Goal: Transaction & Acquisition: Purchase product/service

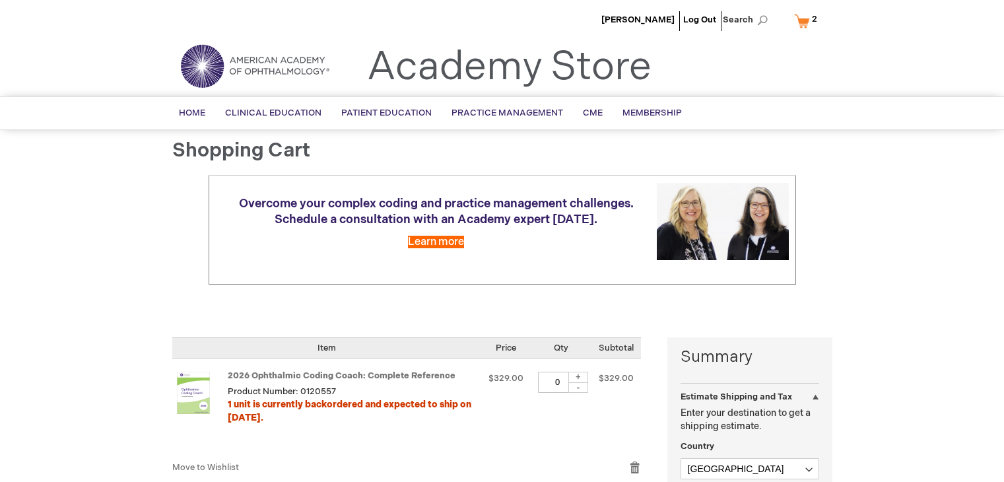
select select "US"
select select "61"
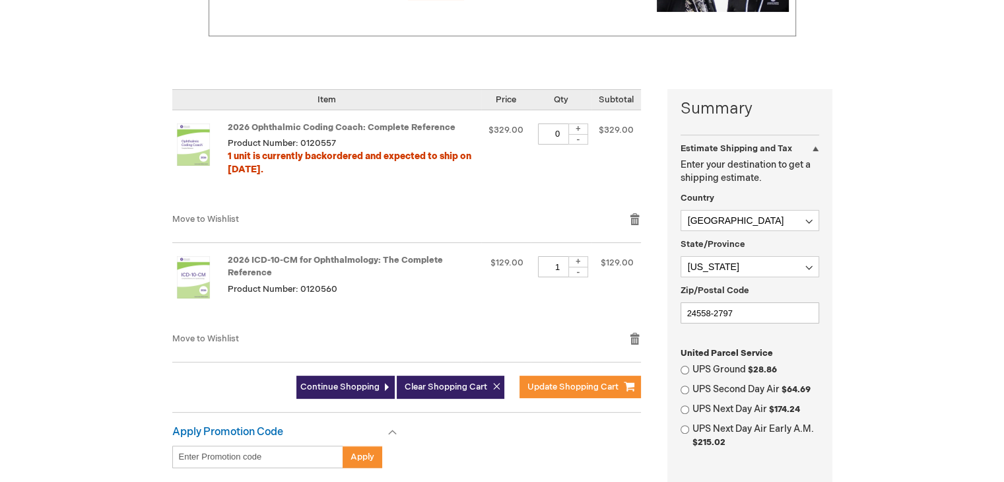
scroll to position [249, 0]
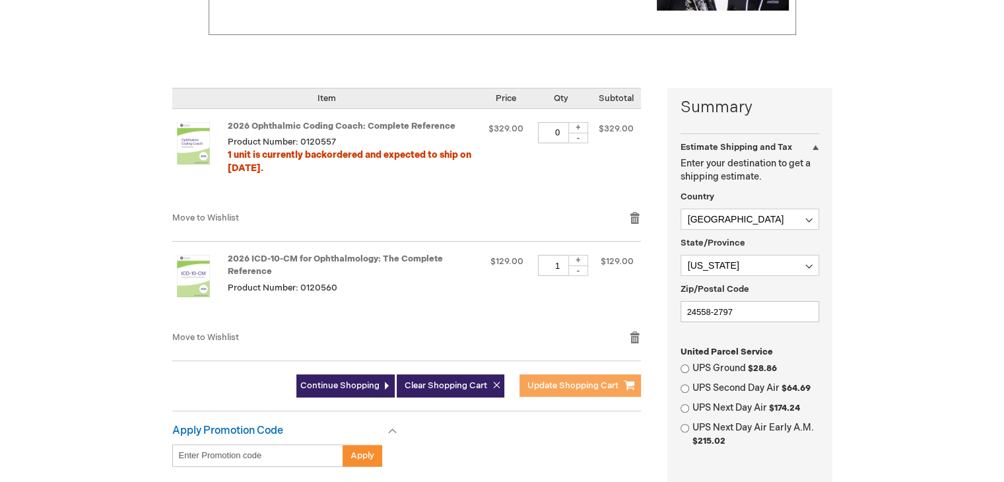
click at [538, 383] on span "Update Shopping Cart" at bounding box center [572, 385] width 91 height 11
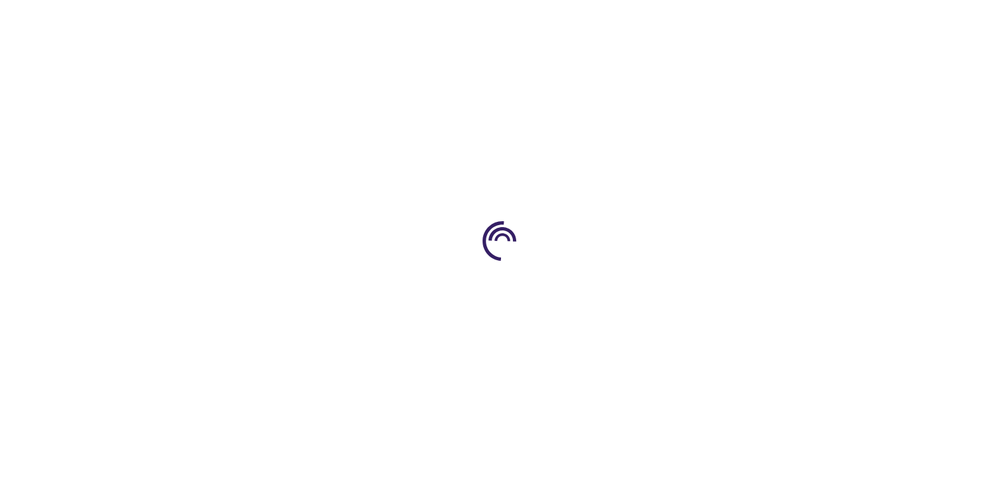
select select "US"
select select "61"
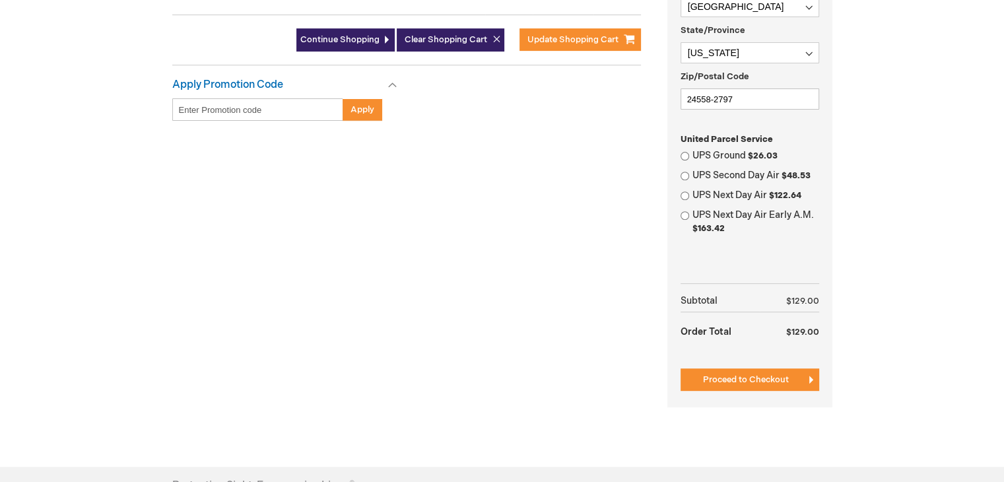
scroll to position [501, 0]
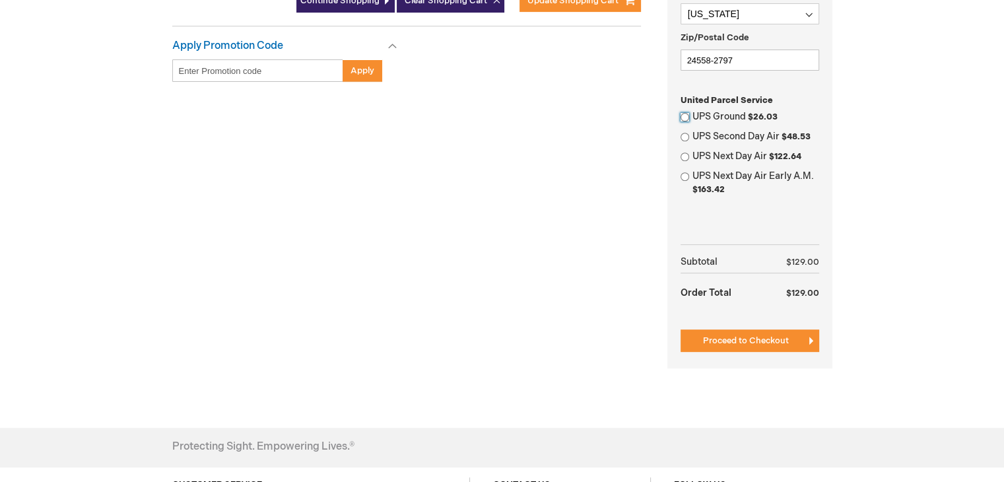
click at [686, 113] on input "UPS Ground $26.03" at bounding box center [684, 117] width 9 height 9
radio input "true"
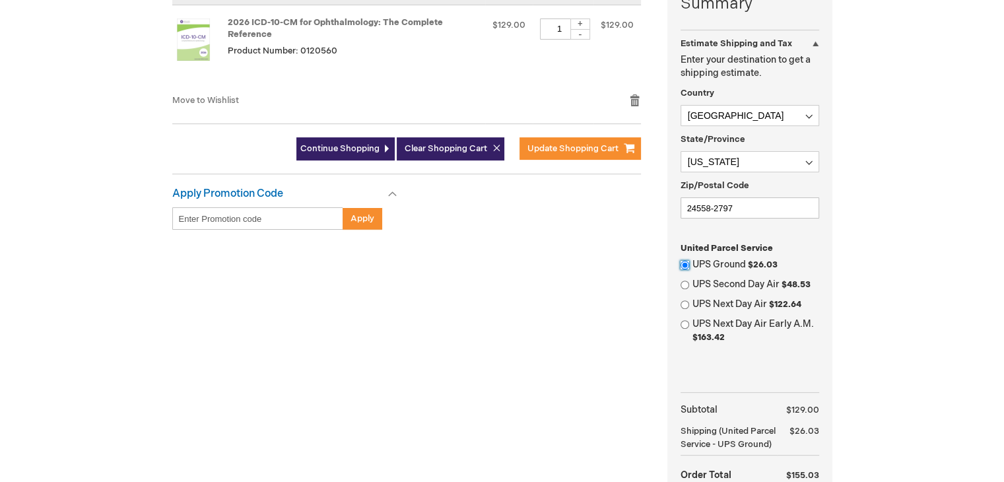
scroll to position [347, 0]
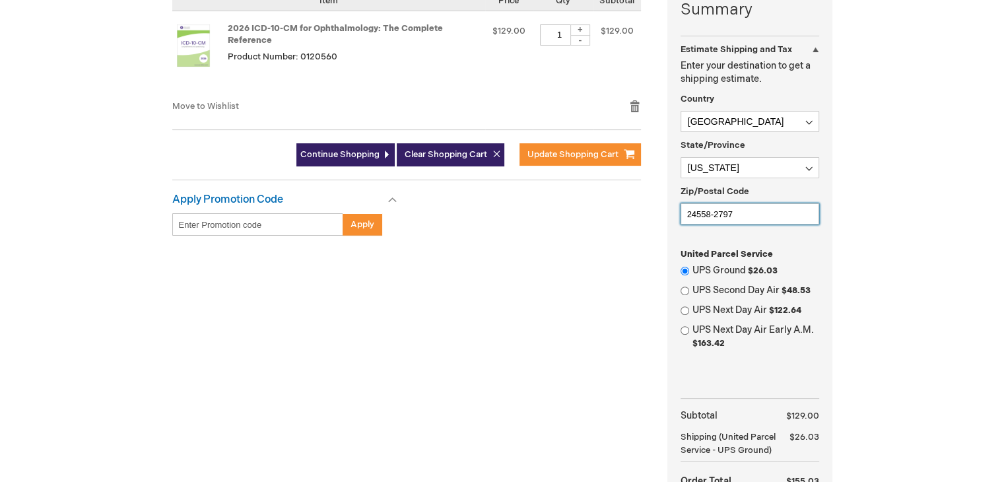
drag, startPoint x: 744, startPoint y: 208, endPoint x: 666, endPoint y: 212, distance: 78.0
click at [666, 212] on div "Summary Estimate Shipping and Tax Estimate Shipping and Tax Enter your destinat…" at bounding box center [502, 281] width 660 height 583
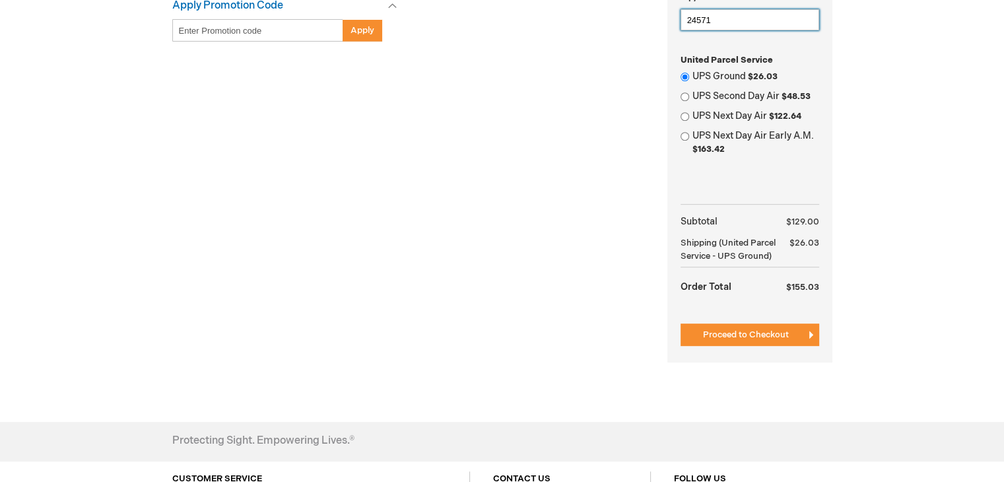
scroll to position [565, 0]
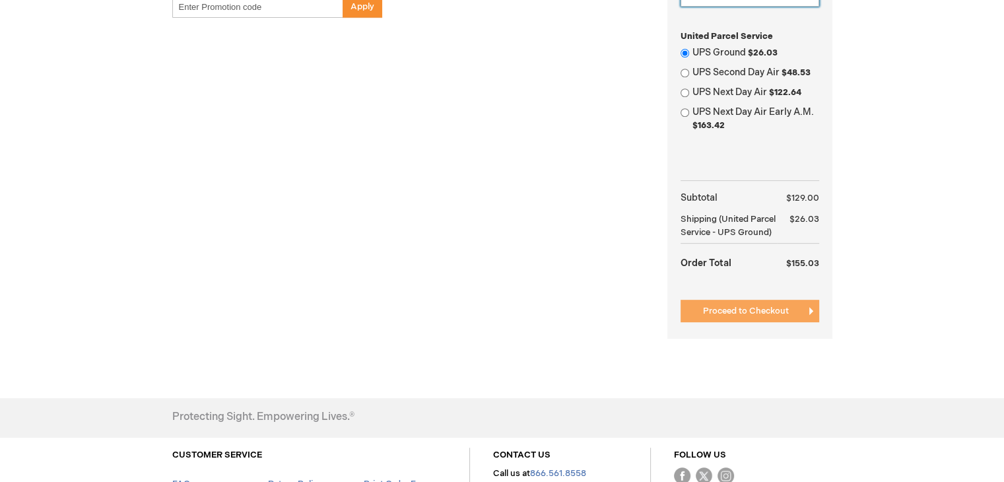
type input "24571"
click at [776, 316] on button "Proceed to Checkout" at bounding box center [749, 311] width 139 height 22
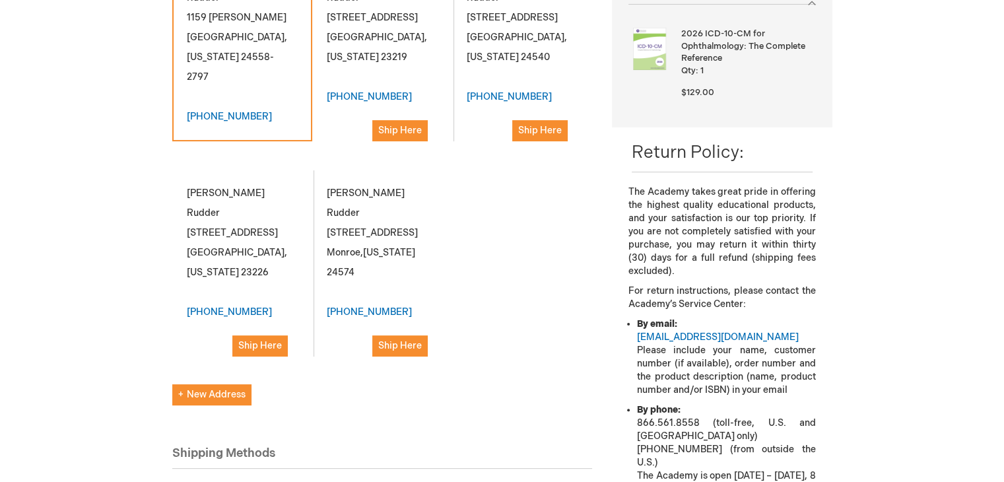
scroll to position [263, 0]
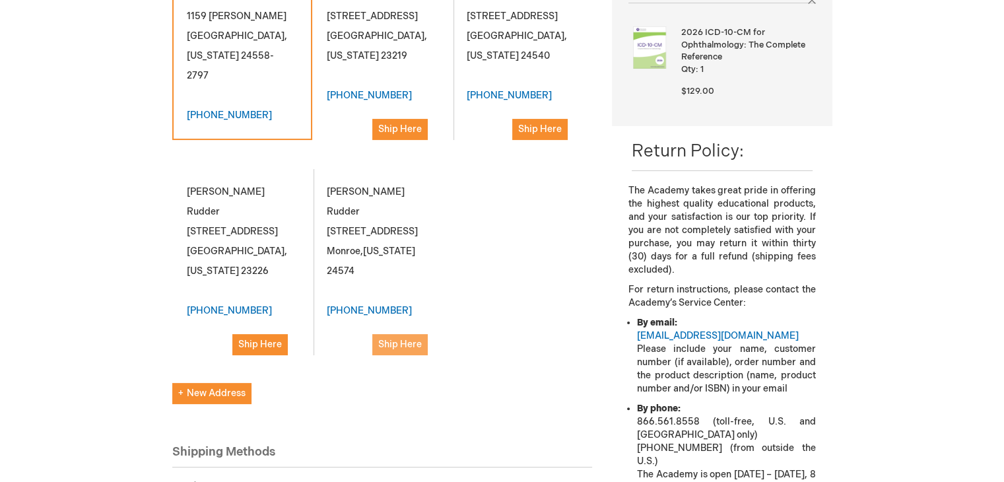
click at [412, 338] on span "Ship Here" at bounding box center [400, 343] width 44 height 11
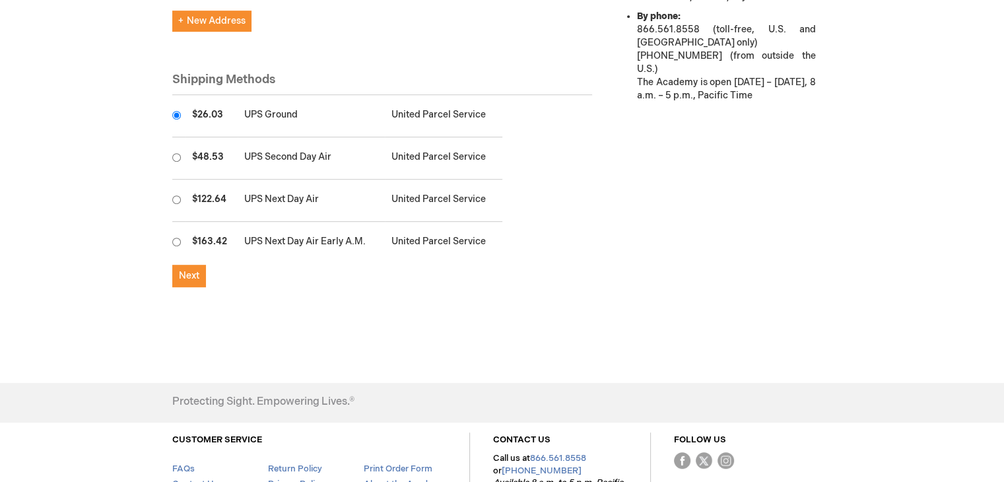
scroll to position [659, 0]
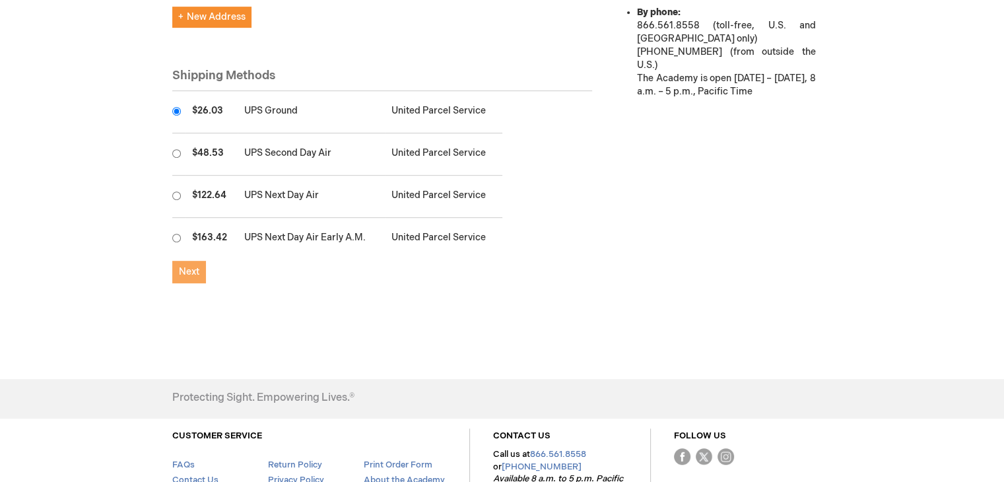
click at [193, 266] on span "Next" at bounding box center [189, 271] width 20 height 11
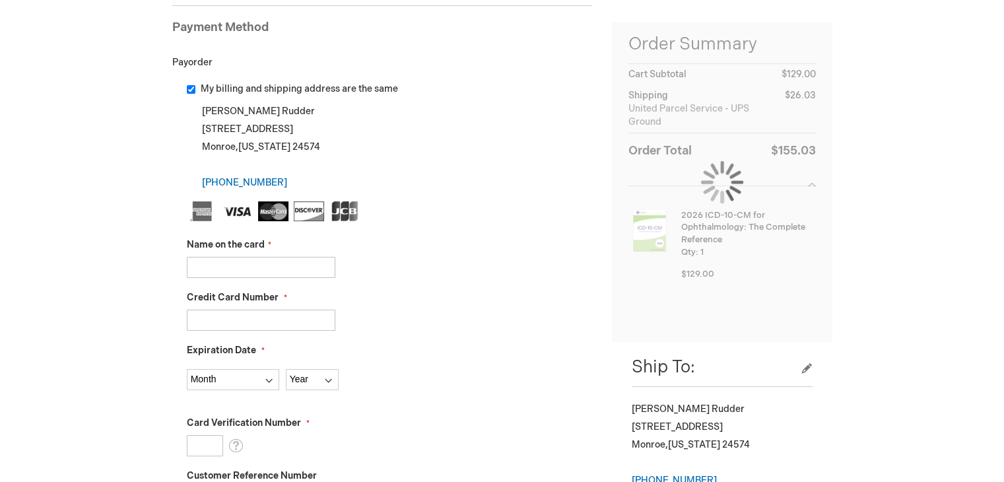
scroll to position [190, 0]
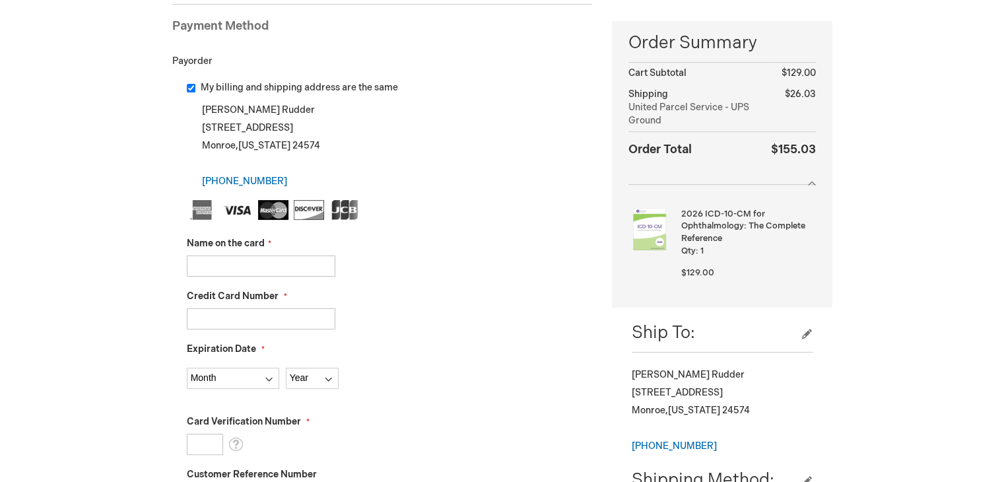
click at [241, 270] on input "Name on the card" at bounding box center [261, 265] width 148 height 21
type input "Atlantic Vision"
click at [240, 314] on input "Credit Card Number" at bounding box center [261, 318] width 148 height 21
paste input "4865600009128276"
type input "4865600009128276"
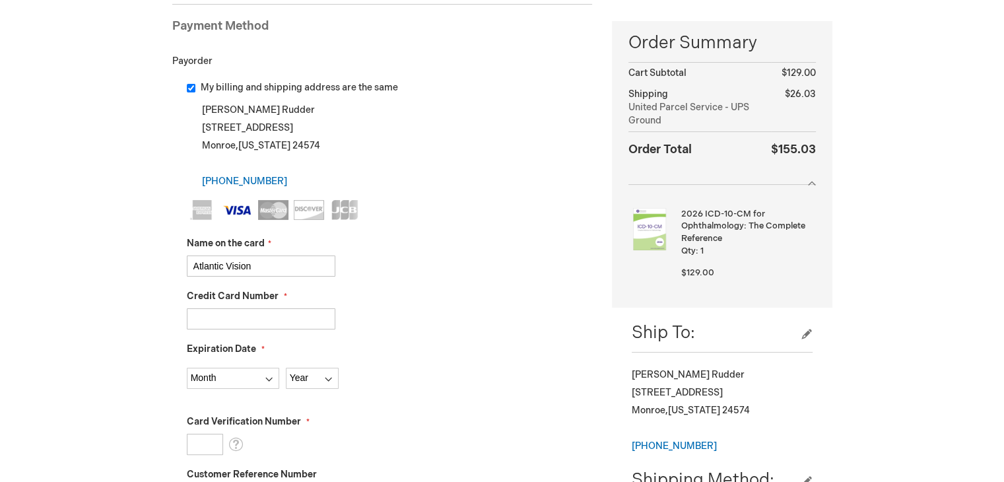
click at [193, 446] on input "Card Verification Number" at bounding box center [205, 444] width 36 height 21
type input "209"
click at [281, 367] on div "Month 01 - January 02 - February 03 - March 04 - April 05 - May 06 - June 07 - …" at bounding box center [390, 375] width 406 height 28
click at [273, 373] on select "Month 01 - January 02 - February 03 - March 04 - April 05 - May 06 - June 07 - …" at bounding box center [233, 378] width 92 height 21
select select "8"
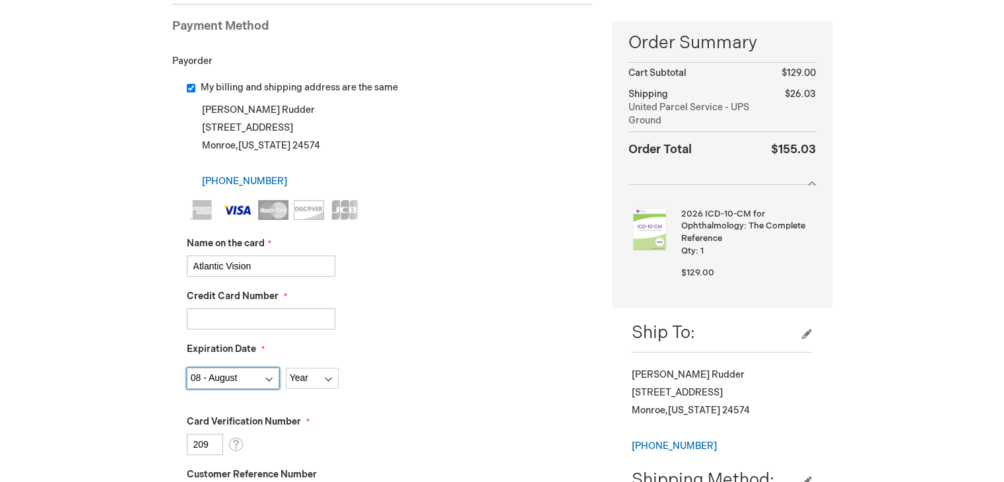
click at [187, 368] on select "Month 01 - January 02 - February 03 - March 04 - April 05 - May 06 - June 07 - …" at bounding box center [233, 378] width 92 height 21
click at [304, 373] on select "Year 2025 2026 2027 2028 2029 2030 2031 2032 2033 2034 2035" at bounding box center [312, 378] width 53 height 21
select select "2029"
click at [286, 368] on select "Year 2025 2026 2027 2028 2029 2030 2031 2032 2033 2034 2035" at bounding box center [312, 378] width 53 height 21
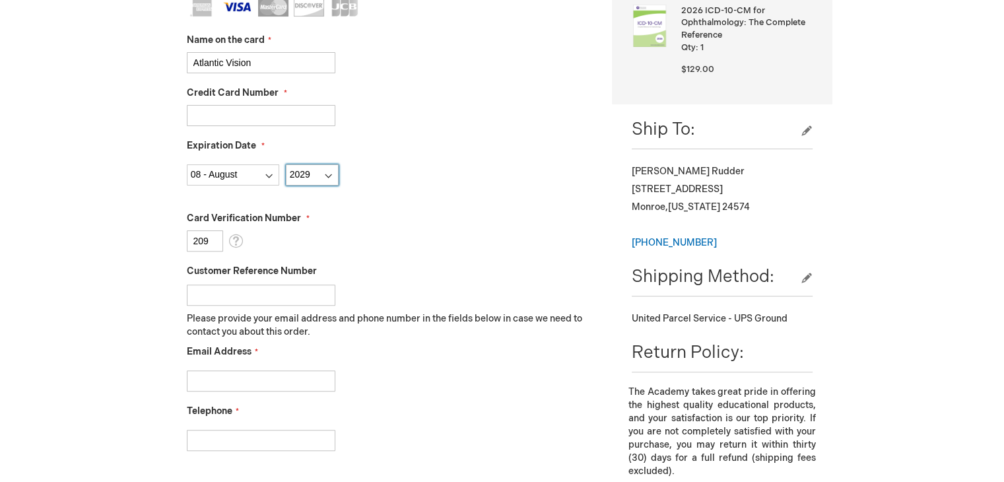
scroll to position [463, 0]
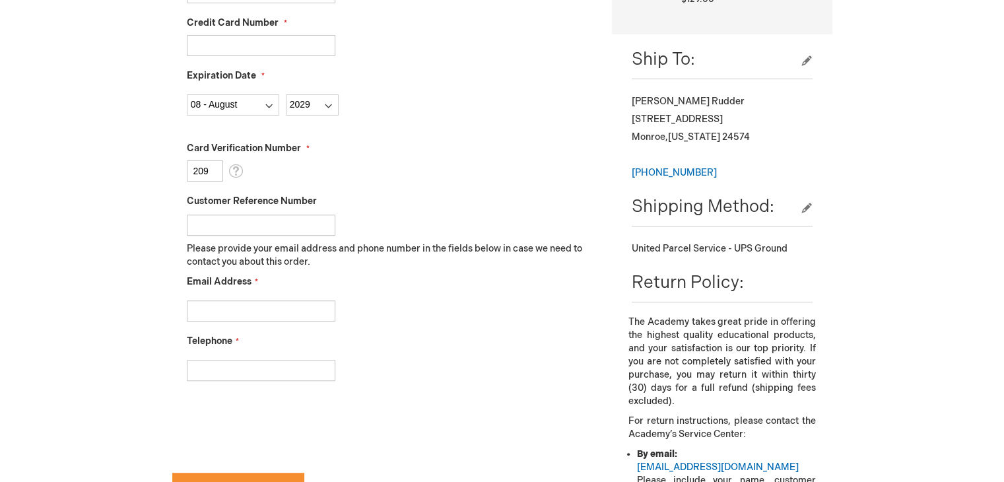
click at [316, 318] on input "Email Address" at bounding box center [261, 310] width 148 height 21
type input "crudder@atlanticvisionpartners.com"
click at [264, 361] on input "Telephone" at bounding box center [261, 370] width 148 height 21
type input "8045336770"
checkbox input "true"
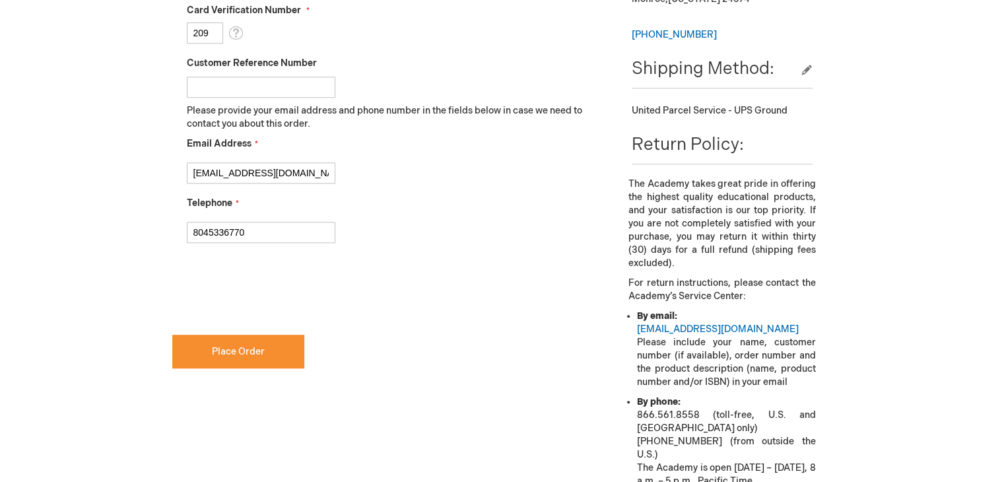
scroll to position [600, 0]
click at [216, 348] on span "Place Order" at bounding box center [238, 351] width 53 height 11
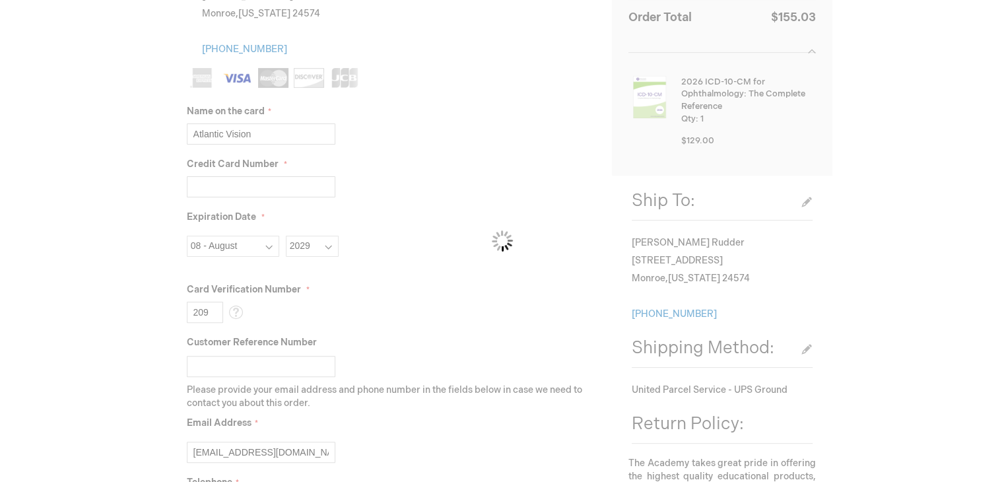
scroll to position [319, 0]
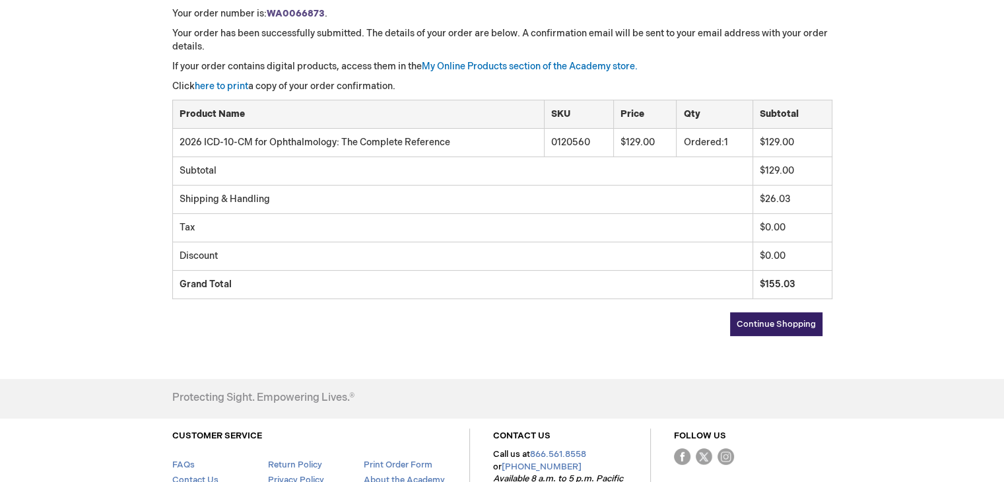
scroll to position [216, 0]
click at [230, 84] on link "here to print" at bounding box center [221, 85] width 53 height 11
click at [769, 325] on span "Continue Shopping" at bounding box center [775, 323] width 79 height 11
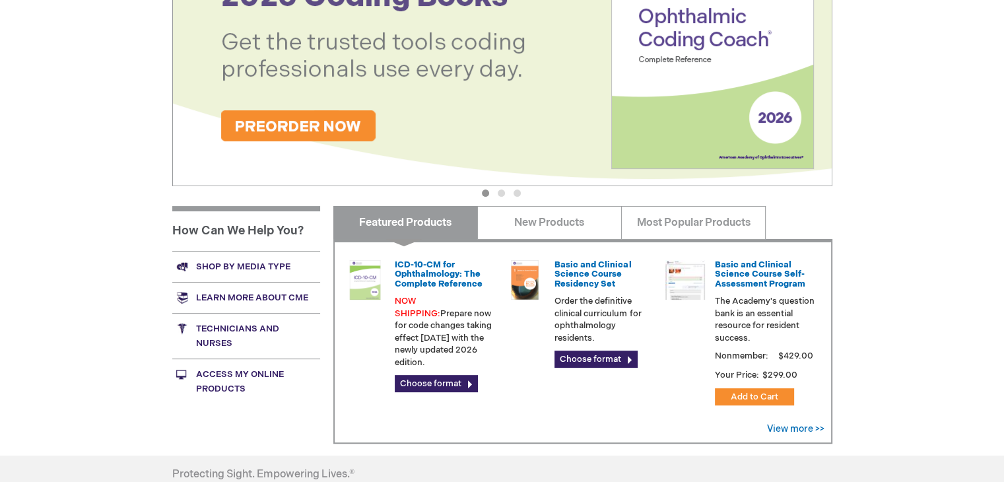
scroll to position [329, 0]
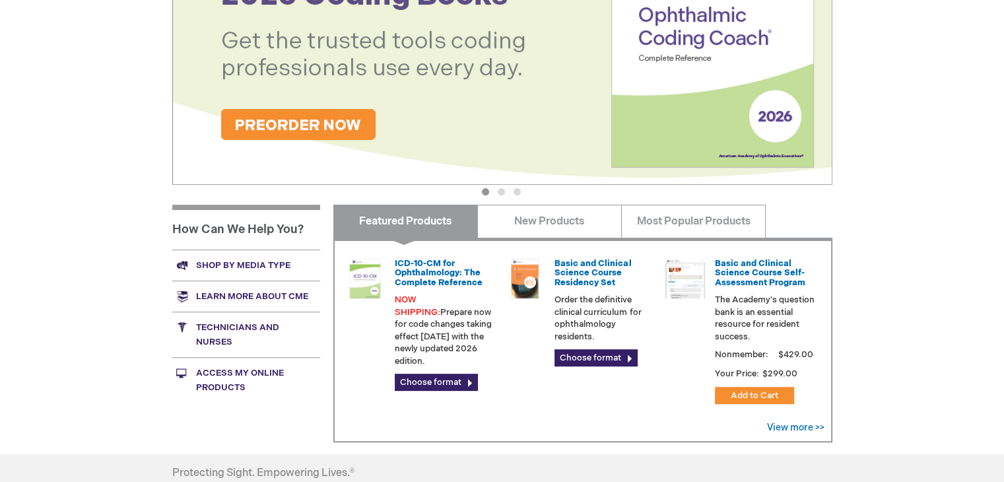
click at [356, 128] on img at bounding box center [502, 36] width 660 height 297
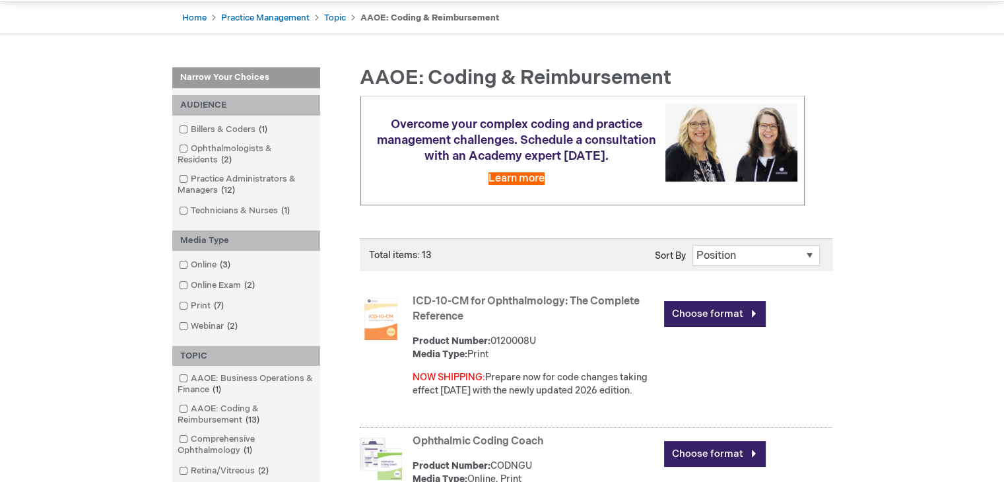
scroll to position [335, 0]
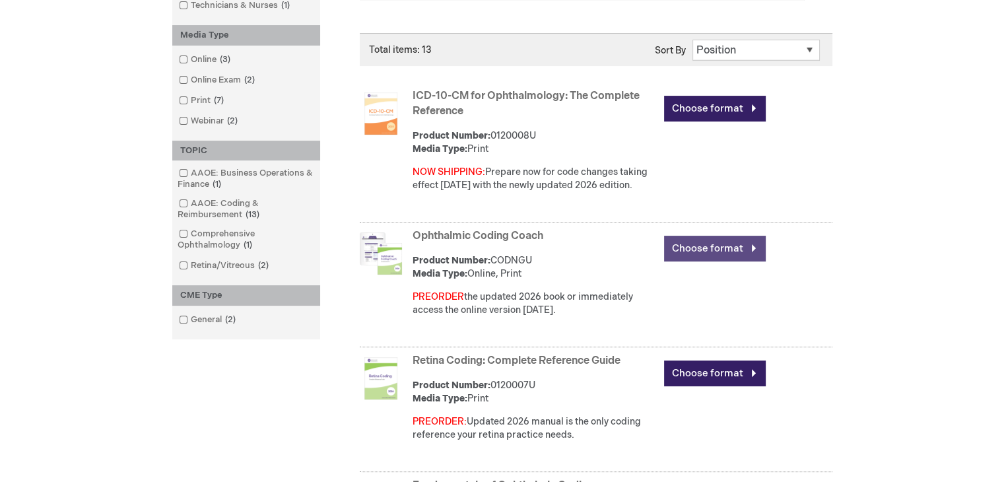
click at [683, 252] on link "Choose format" at bounding box center [715, 249] width 102 height 26
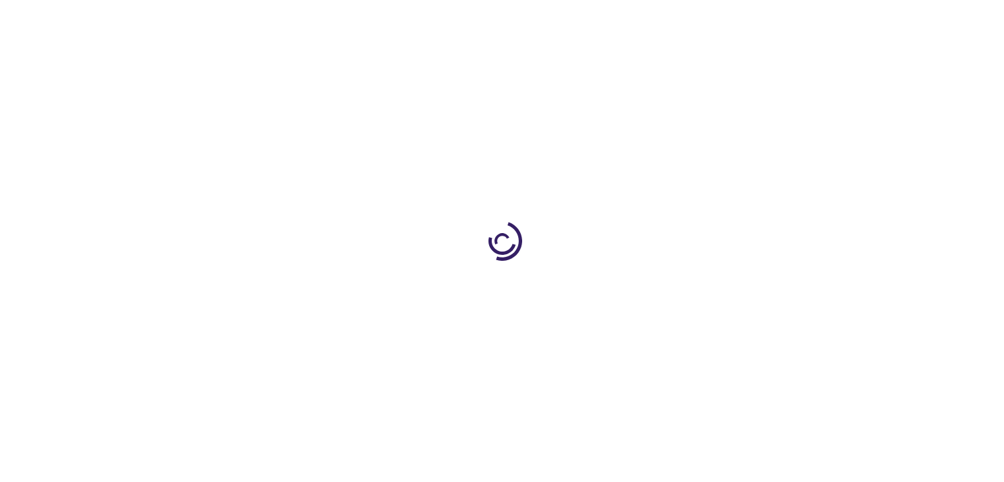
type input "0"
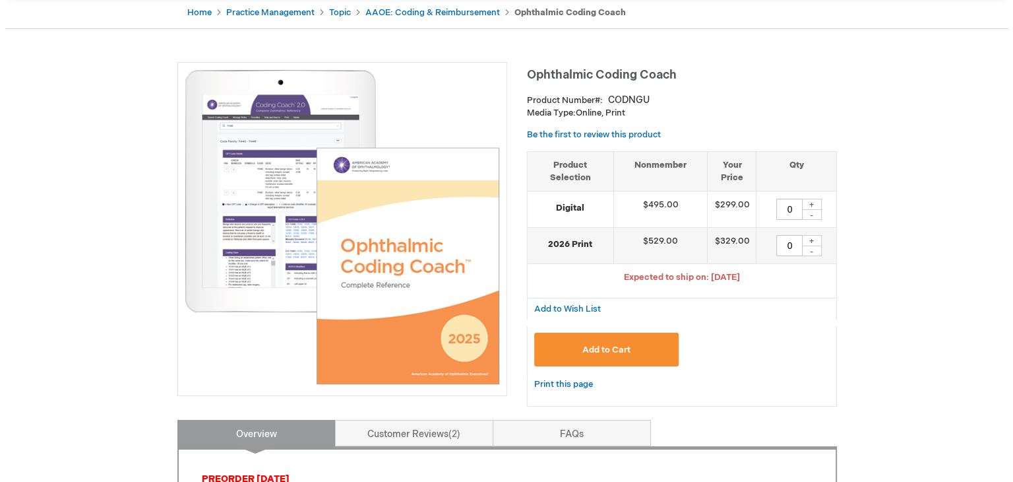
scroll to position [137, 0]
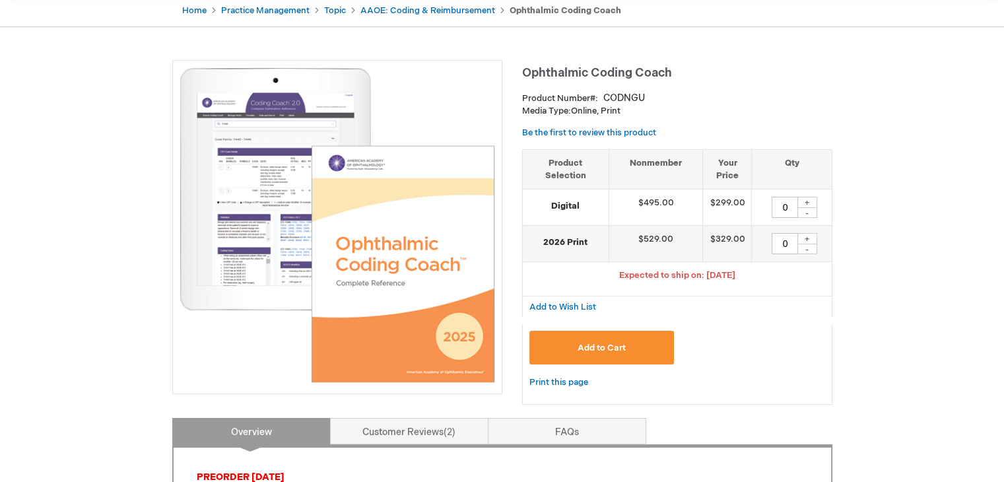
click at [805, 238] on div "+" at bounding box center [807, 238] width 20 height 11
type input "1"
click at [651, 345] on button "Add to Cart" at bounding box center [601, 348] width 145 height 34
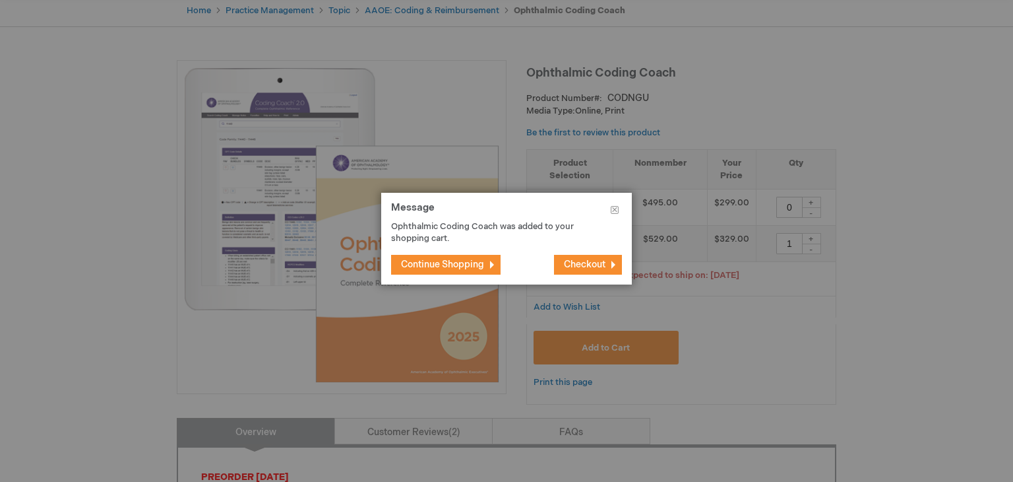
click at [591, 265] on span "Checkout" at bounding box center [585, 264] width 42 height 11
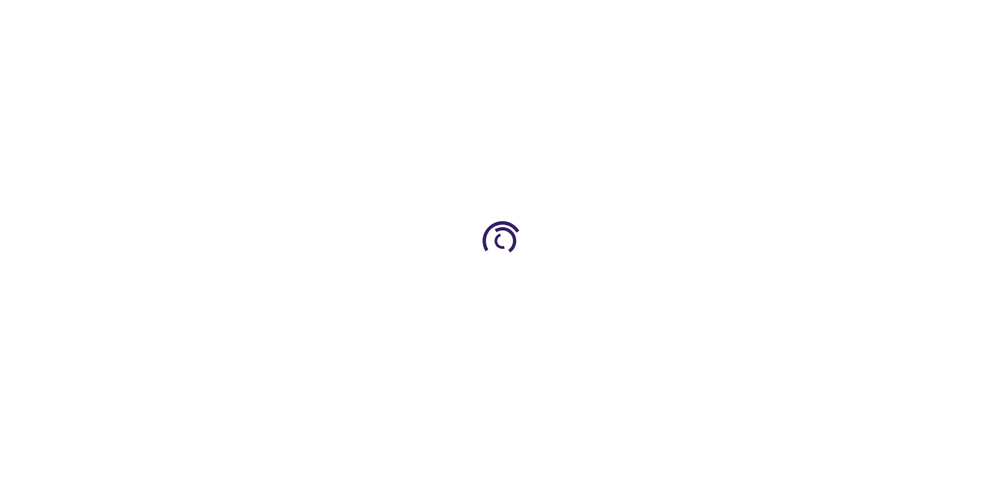
select select "US"
select select "61"
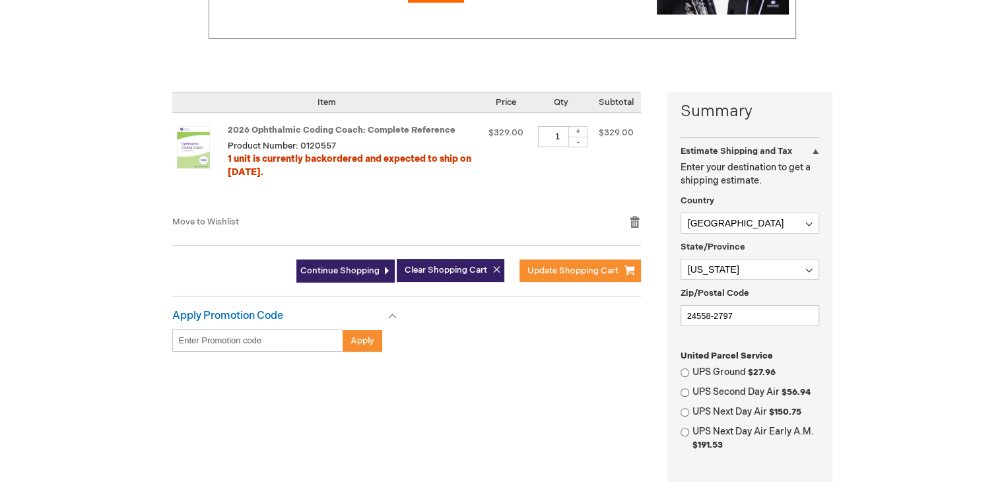
scroll to position [247, 0]
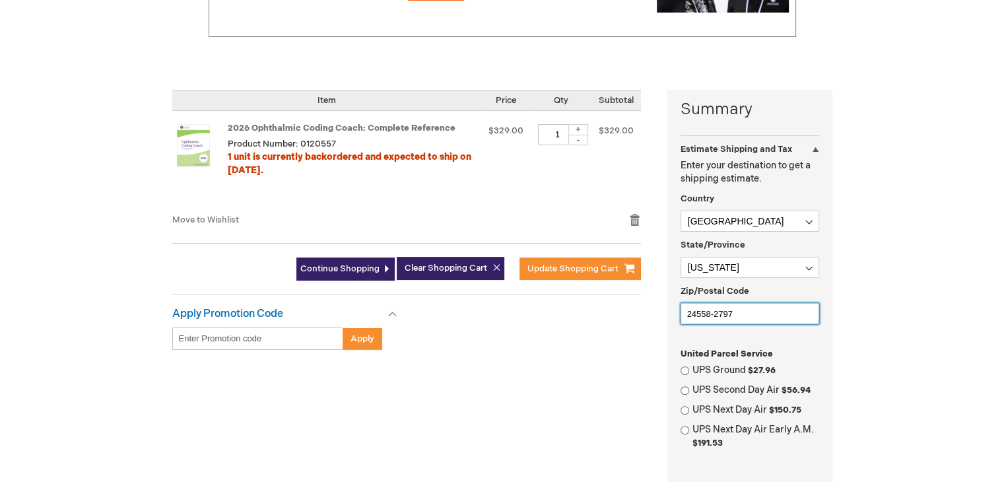
drag, startPoint x: 742, startPoint y: 308, endPoint x: 668, endPoint y: 311, distance: 74.0
click at [668, 311] on div "Summary Estimate Shipping and Tax Estimate Shipping and Tax Enter your destinat…" at bounding box center [749, 356] width 165 height 532
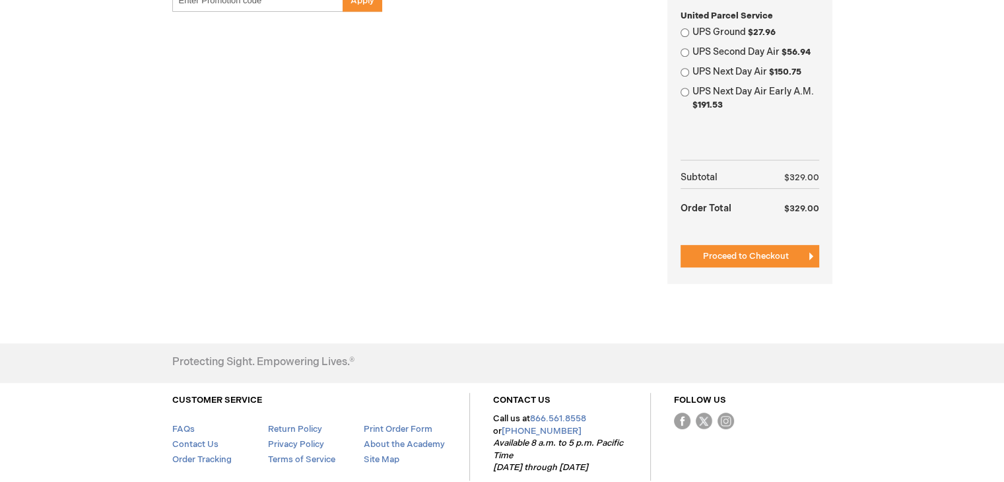
scroll to position [586, 0]
click at [775, 259] on span "Proceed to Checkout" at bounding box center [746, 255] width 86 height 11
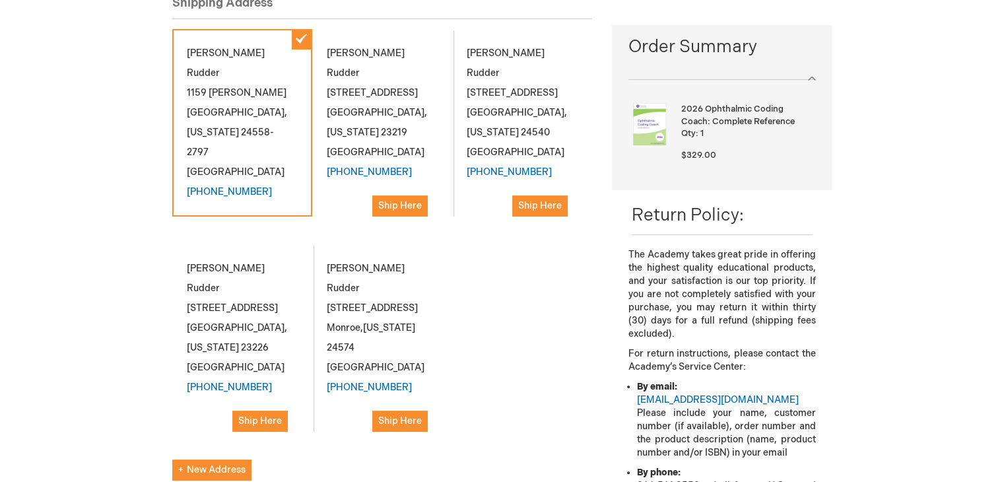
scroll to position [187, 0]
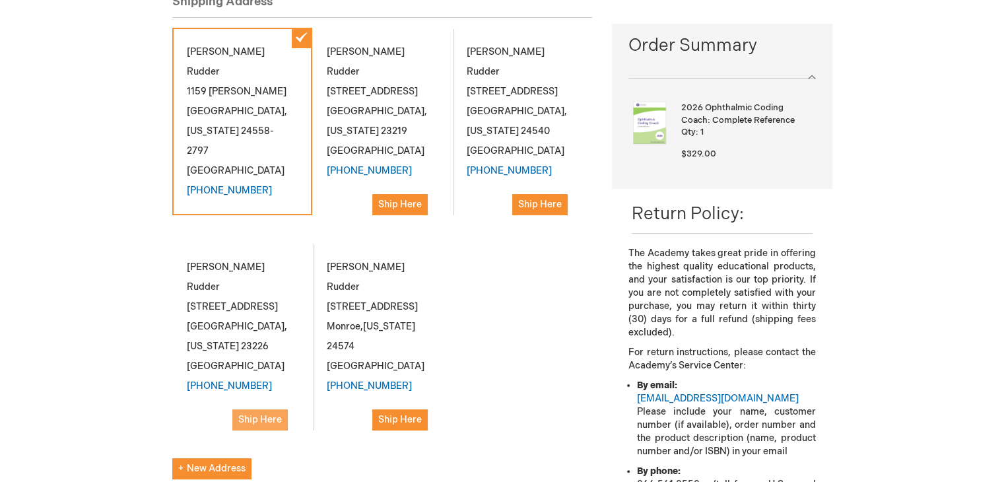
click at [258, 418] on span "Ship Here" at bounding box center [260, 419] width 44 height 11
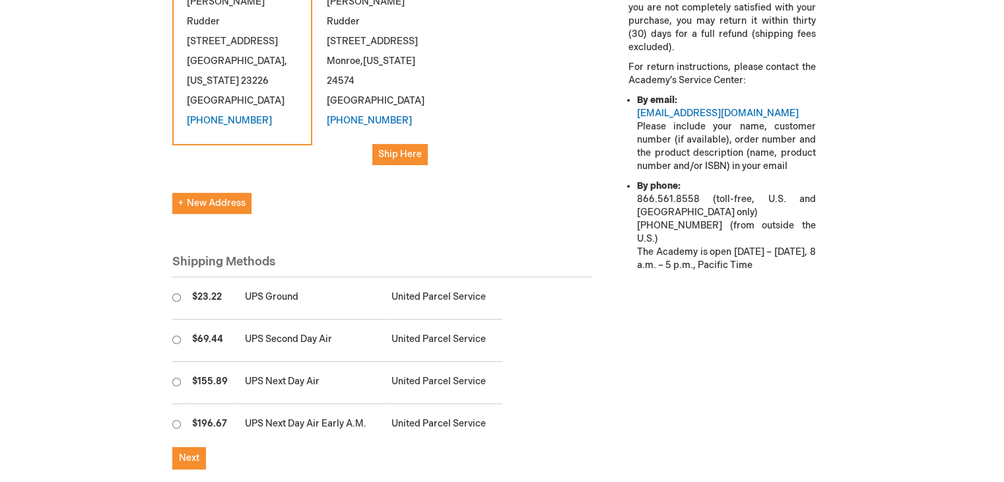
scroll to position [472, 0]
click at [177, 293] on input "radio" at bounding box center [176, 297] width 9 height 9
radio input "true"
click at [193, 447] on button "Next" at bounding box center [189, 458] width 34 height 22
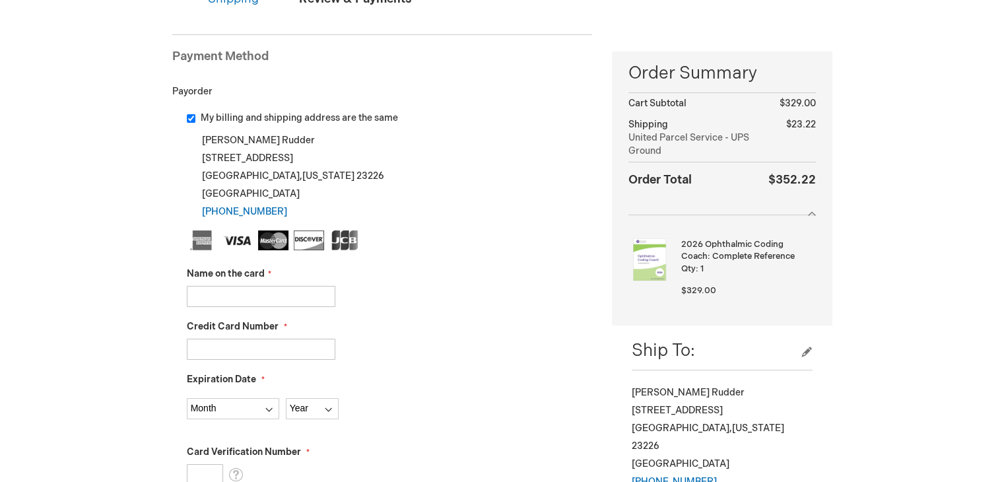
scroll to position [172, 0]
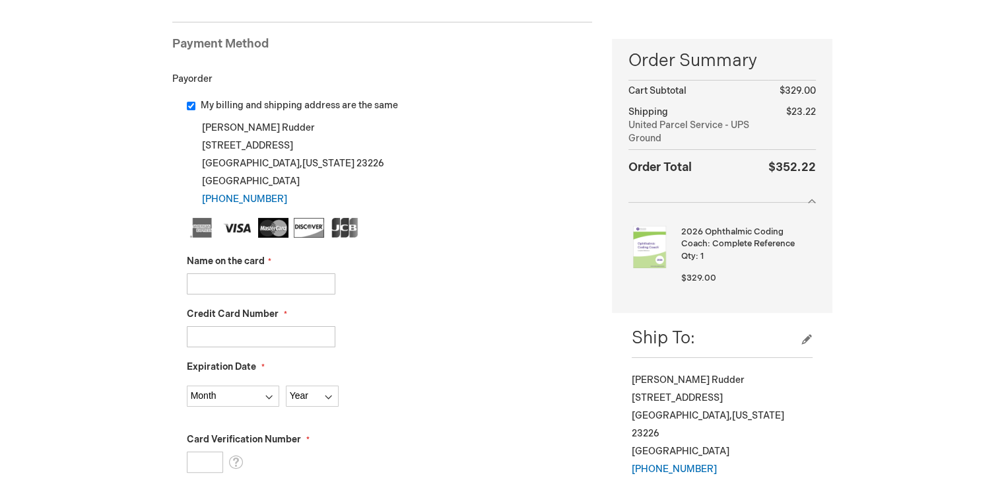
click at [280, 276] on input "Name on the card" at bounding box center [261, 283] width 148 height 21
type input "Atlantic Vision"
click at [263, 335] on input "Credit Card Number" at bounding box center [261, 336] width 148 height 21
paste input "4865600009128276"
type input "4865600009128276"
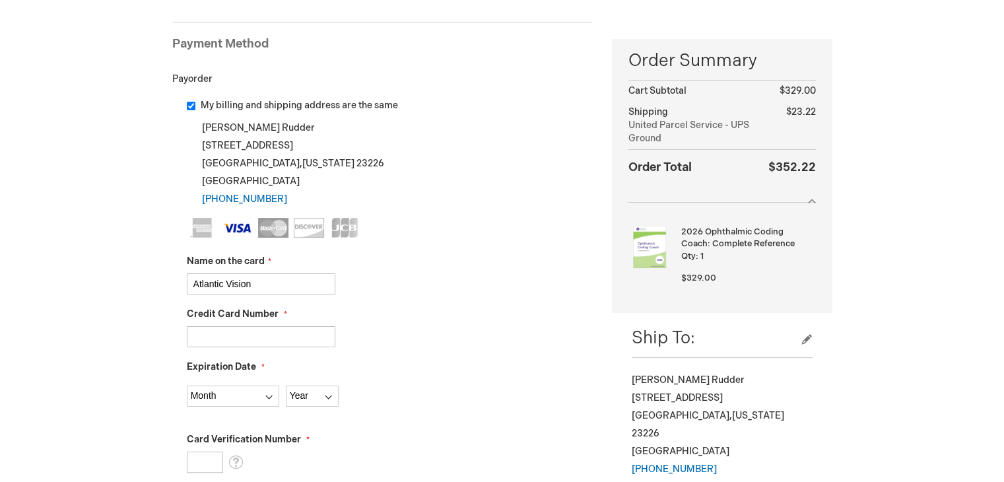
click at [206, 460] on input "Card Verification Number" at bounding box center [205, 461] width 36 height 21
type input "209"
click at [311, 403] on select "Year 2025 2026 2027 2028 2029 2030 2031 2032 2033 2034 2035" at bounding box center [312, 395] width 53 height 21
select select "2029"
click at [286, 385] on select "Year 2025 2026 2027 2028 2029 2030 2031 2032 2033 2034 2035" at bounding box center [312, 395] width 53 height 21
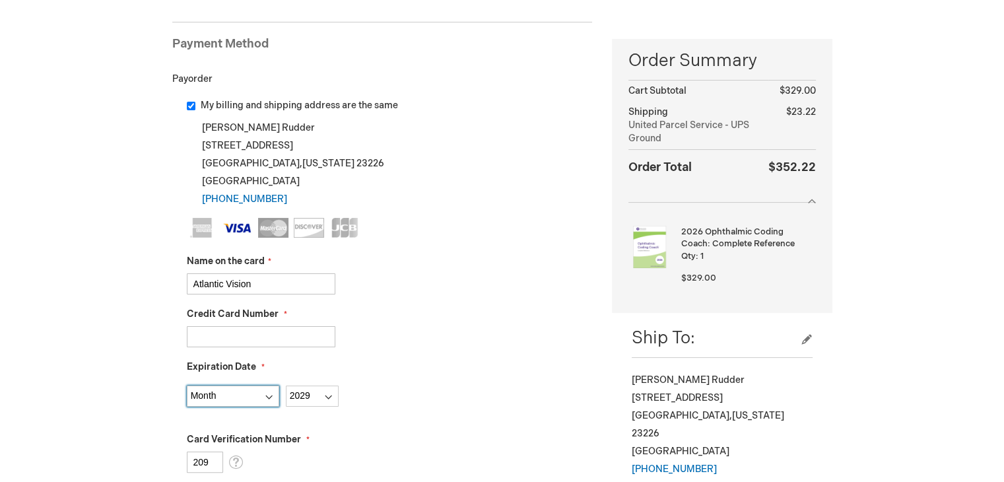
click at [259, 395] on select "Month 01 - January 02 - February 03 - March 04 - April 05 - May 06 - June 07 - …" at bounding box center [233, 395] width 92 height 21
select select "8"
click at [187, 385] on select "Month 01 - January 02 - February 03 - March 04 - April 05 - May 06 - June 07 - …" at bounding box center [233, 395] width 92 height 21
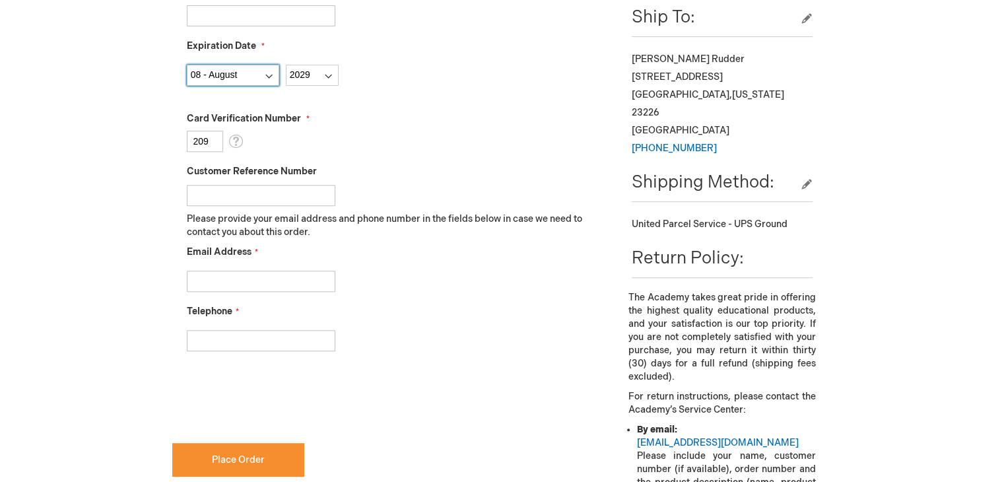
scroll to position [495, 0]
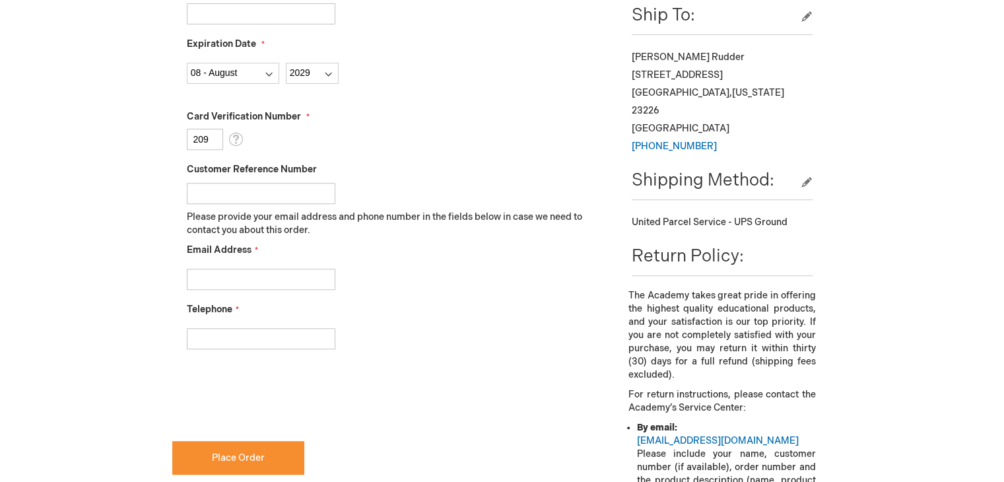
click at [308, 280] on input "Email Address" at bounding box center [261, 279] width 148 height 21
type input "crudder@atlanticvisionpartners.com"
click at [240, 331] on input "Telephone" at bounding box center [261, 338] width 148 height 21
type input "8045336770"
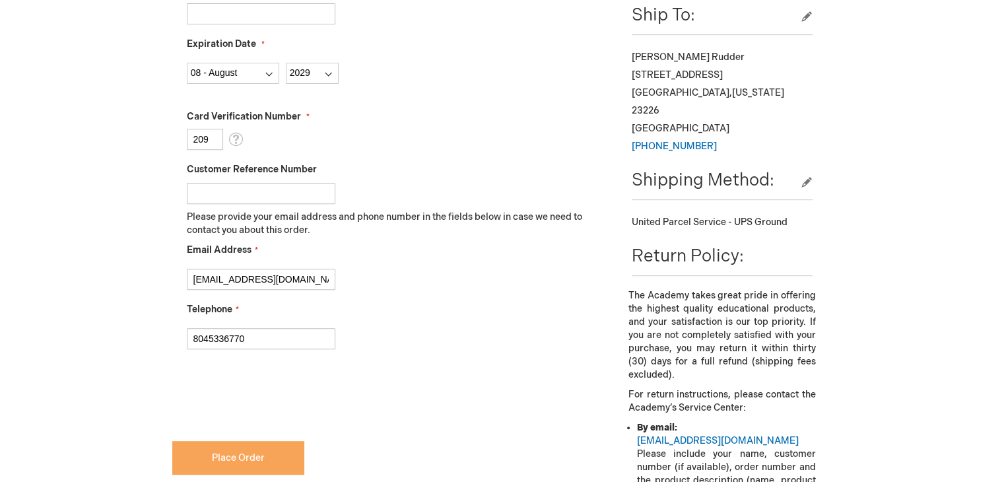
checkbox input "true"
click at [210, 451] on button "Place Order" at bounding box center [238, 458] width 132 height 34
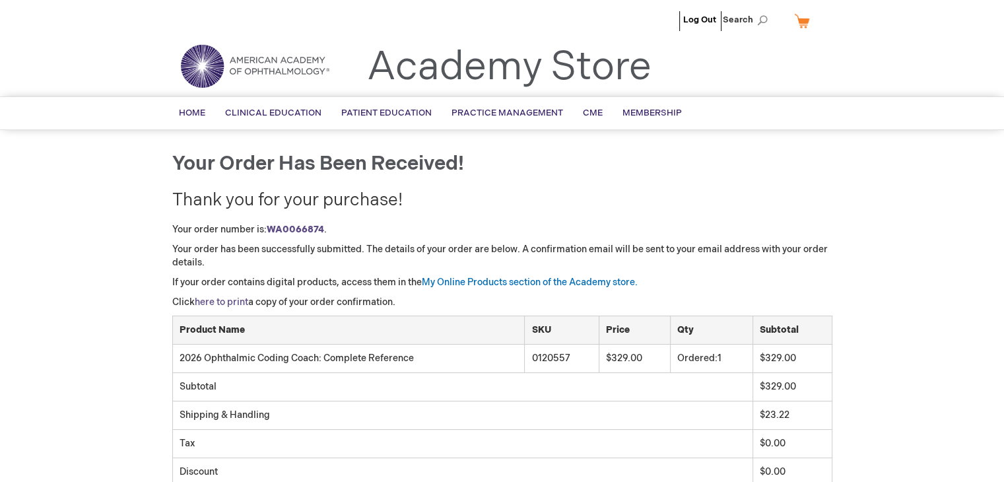
click at [236, 305] on link "here to print" at bounding box center [221, 301] width 53 height 11
